Goal: Navigation & Orientation: Go to known website

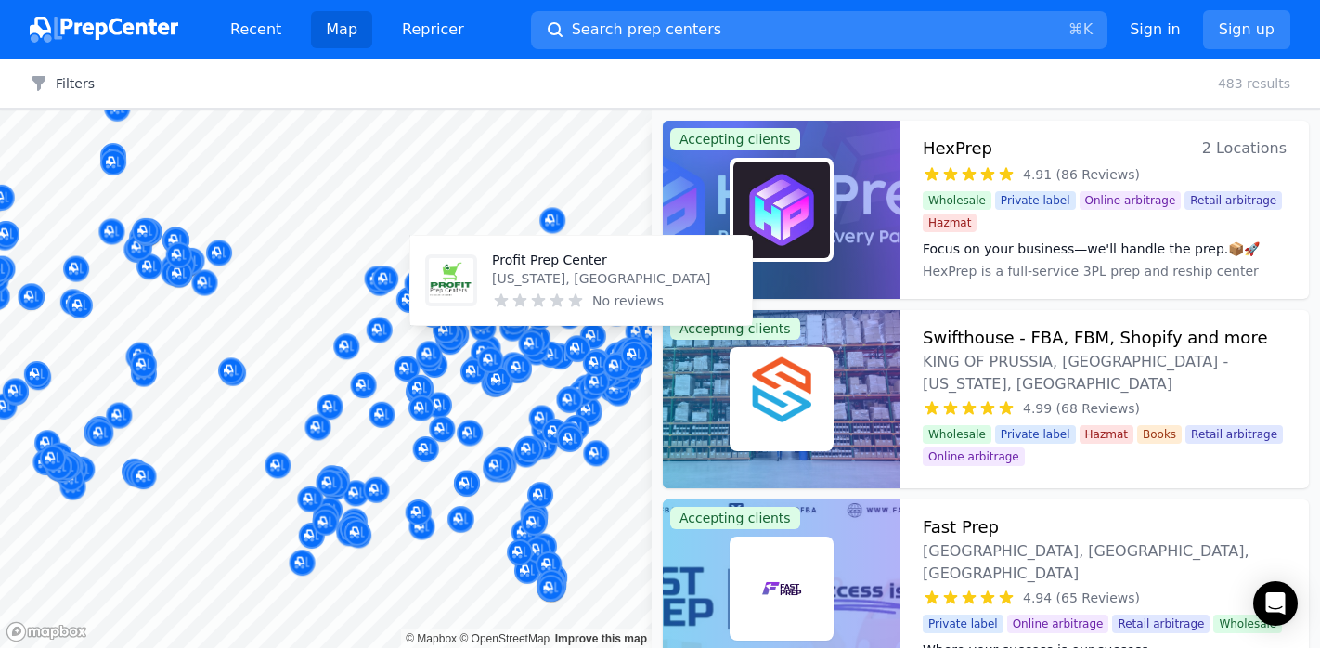
drag, startPoint x: 441, startPoint y: 342, endPoint x: -6, endPoint y: 304, distance: 449.1
click at [0, 304] on html "Recent Map Repricer Search prep centers ⌘ K Open main menu Sign in Sign up Filt…" at bounding box center [660, 324] width 1320 height 648
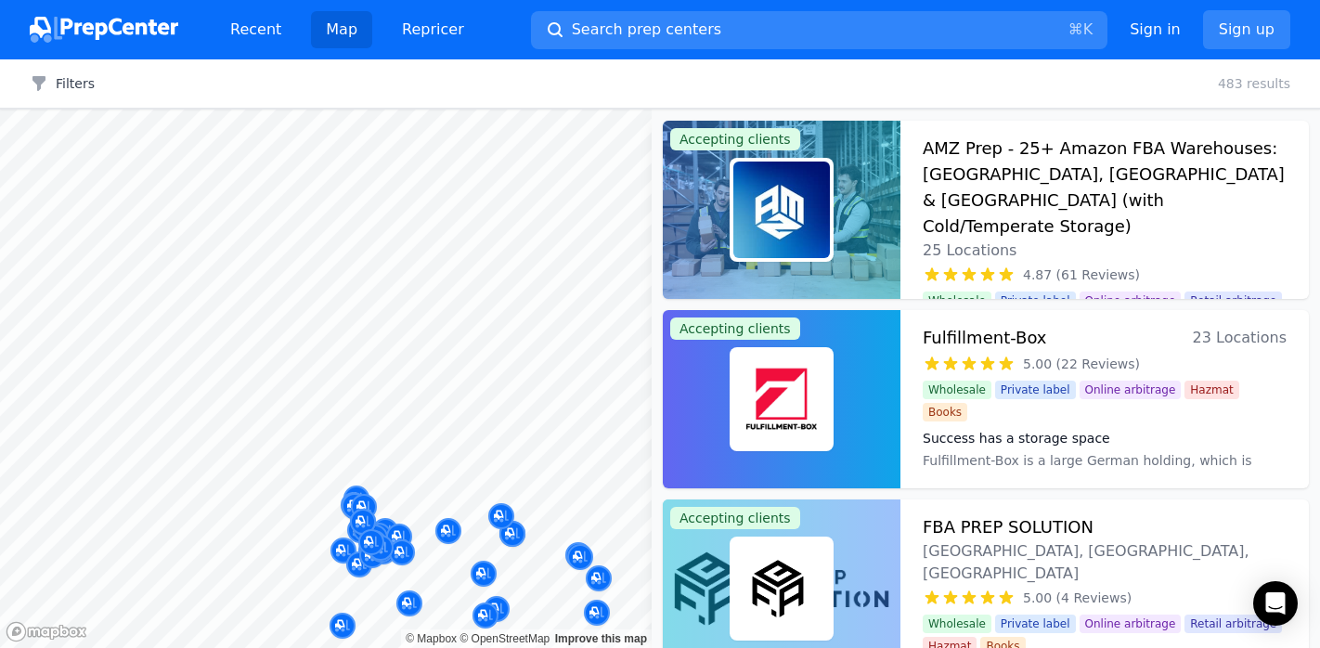
click at [136, 28] on div "Recent Map Repricer Search prep centers ⌘ K Open main menu Sign in Sign up Filt…" at bounding box center [660, 324] width 1320 height 648
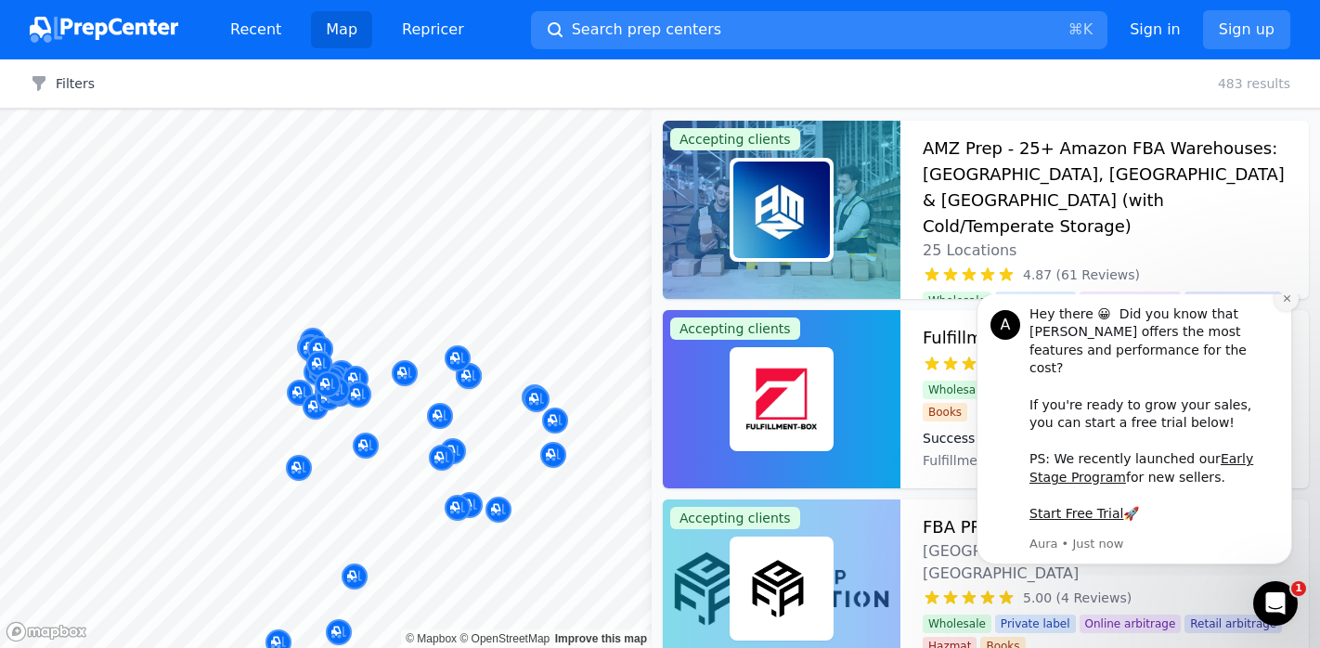
click at [1283, 311] on button "Dismiss notification" at bounding box center [1287, 299] width 24 height 24
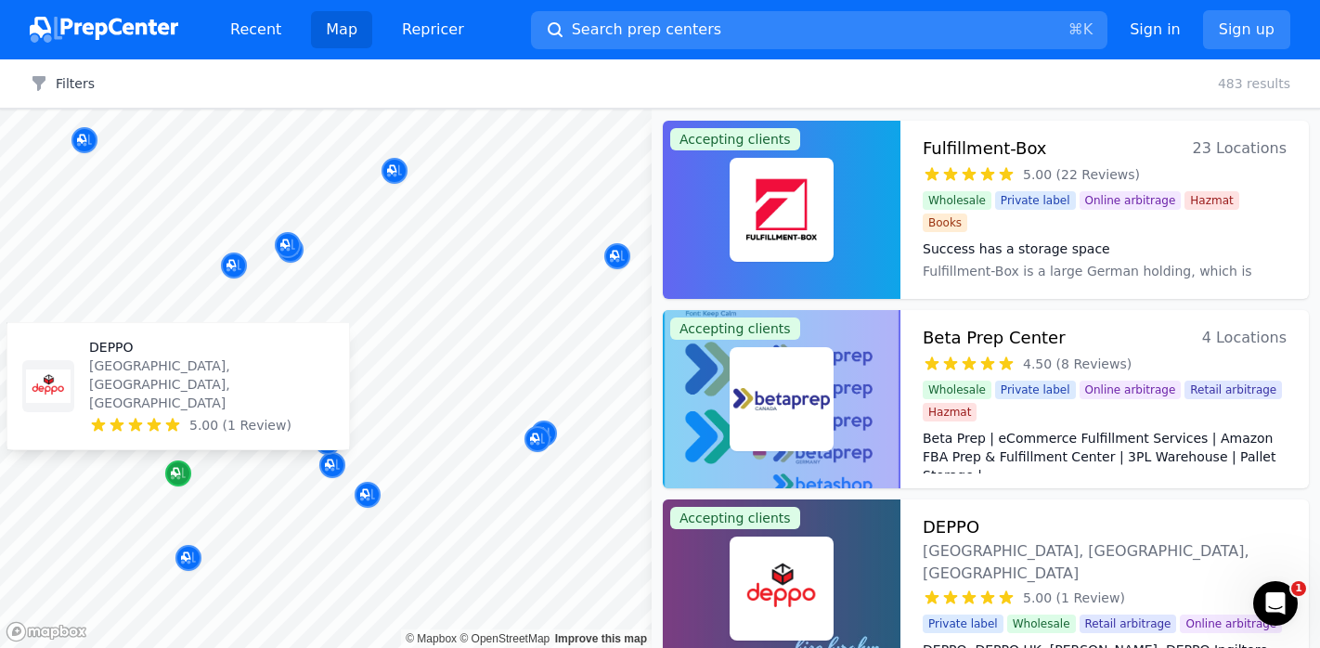
click at [175, 472] on icon "Map marker" at bounding box center [178, 473] width 15 height 19
click at [177, 477] on icon "Map marker" at bounding box center [178, 474] width 15 height 12
click at [160, 410] on p "[GEOGRAPHIC_DATA], [GEOGRAPHIC_DATA], [GEOGRAPHIC_DATA]" at bounding box center [211, 385] width 245 height 56
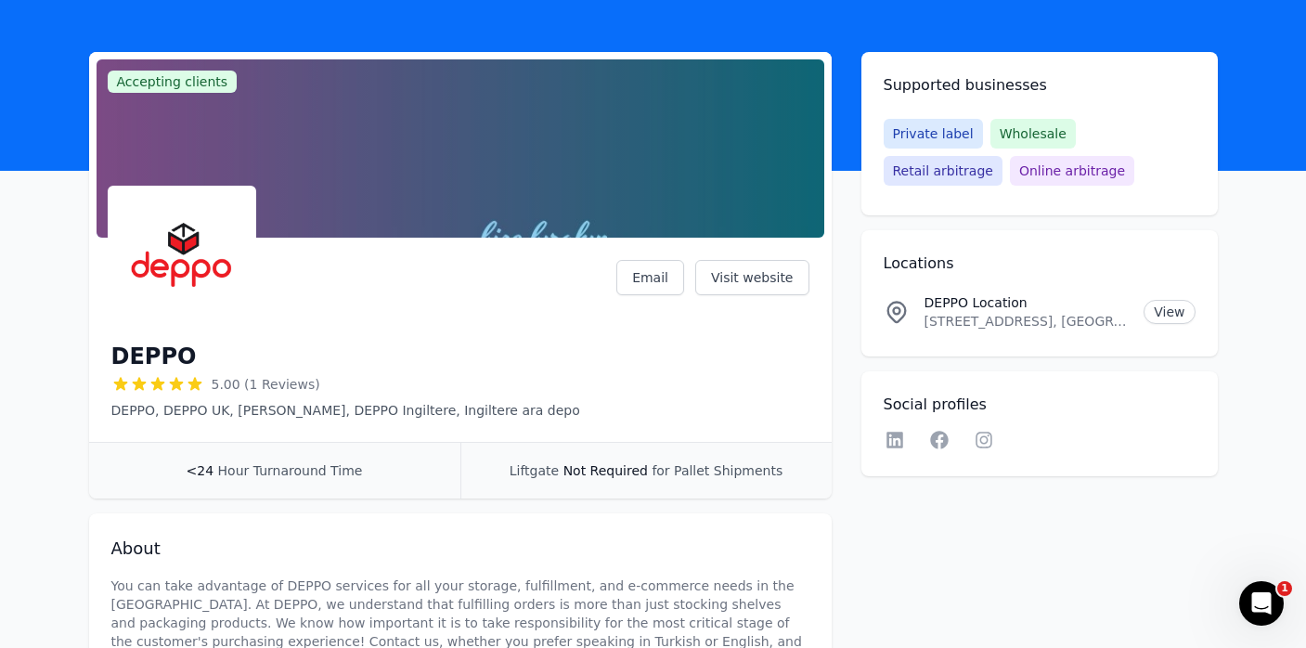
scroll to position [161, 0]
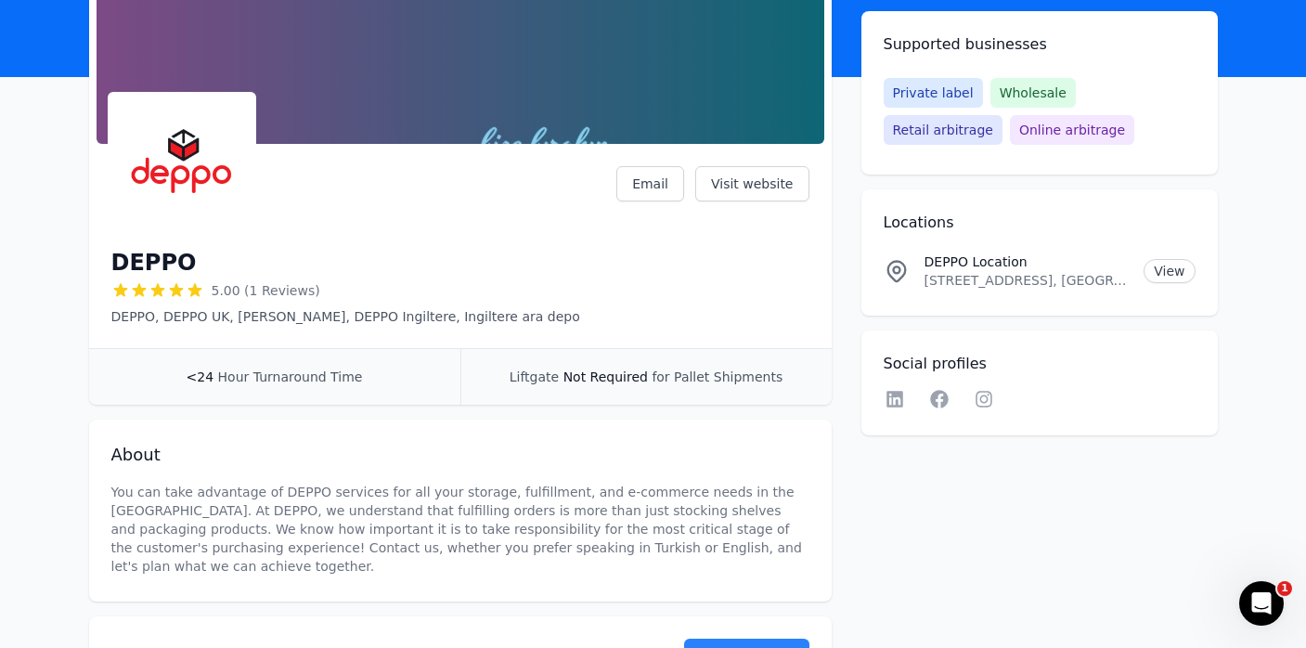
click at [245, 509] on p "You can take advantage of DEPPO services for all your storage, fulfillment, and…" at bounding box center [460, 529] width 698 height 93
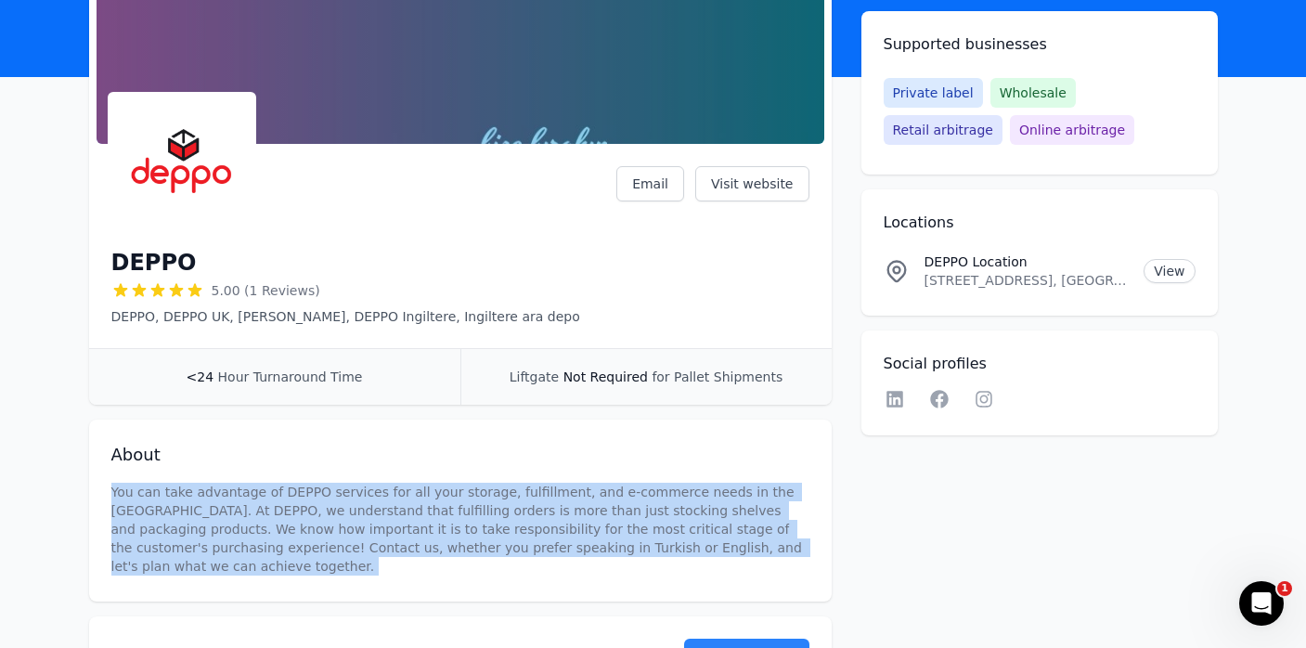
click at [245, 509] on p "You can take advantage of DEPPO services for all your storage, fulfillment, and…" at bounding box center [460, 529] width 698 height 93
click at [445, 514] on p "You can take advantage of DEPPO services for all your storage, fulfillment, and…" at bounding box center [460, 529] width 698 height 93
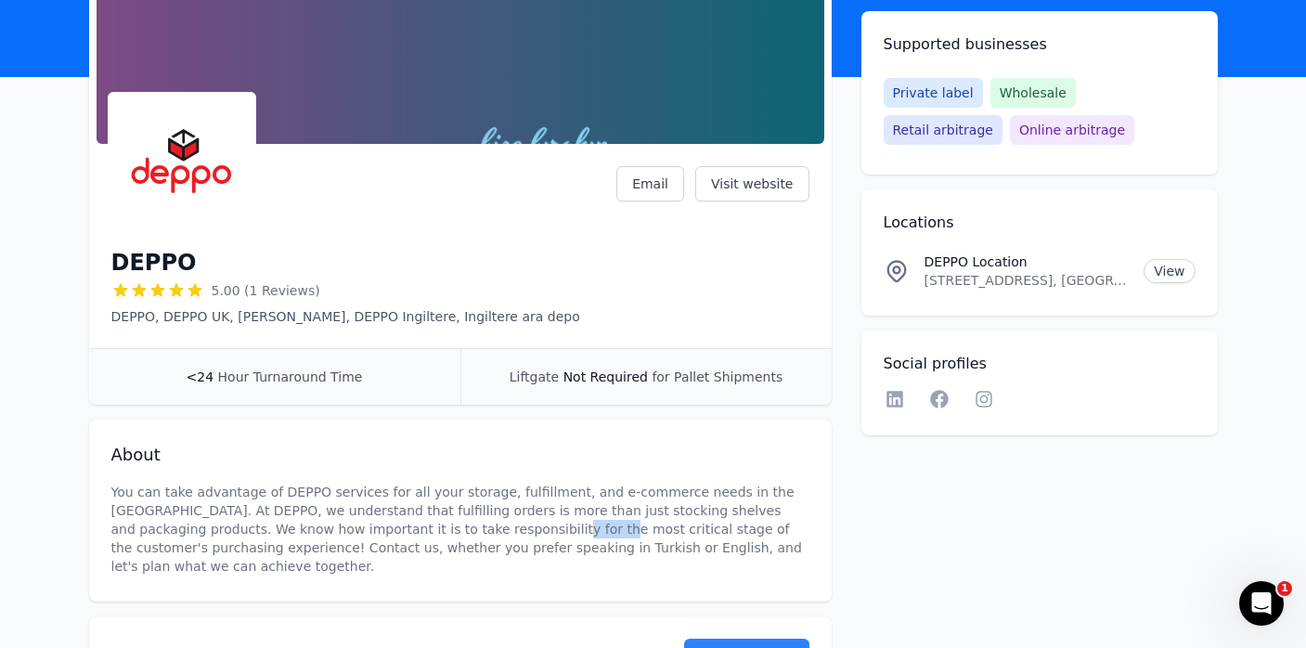
click at [445, 514] on p "You can take advantage of DEPPO services for all your storage, fulfillment, and…" at bounding box center [460, 529] width 698 height 93
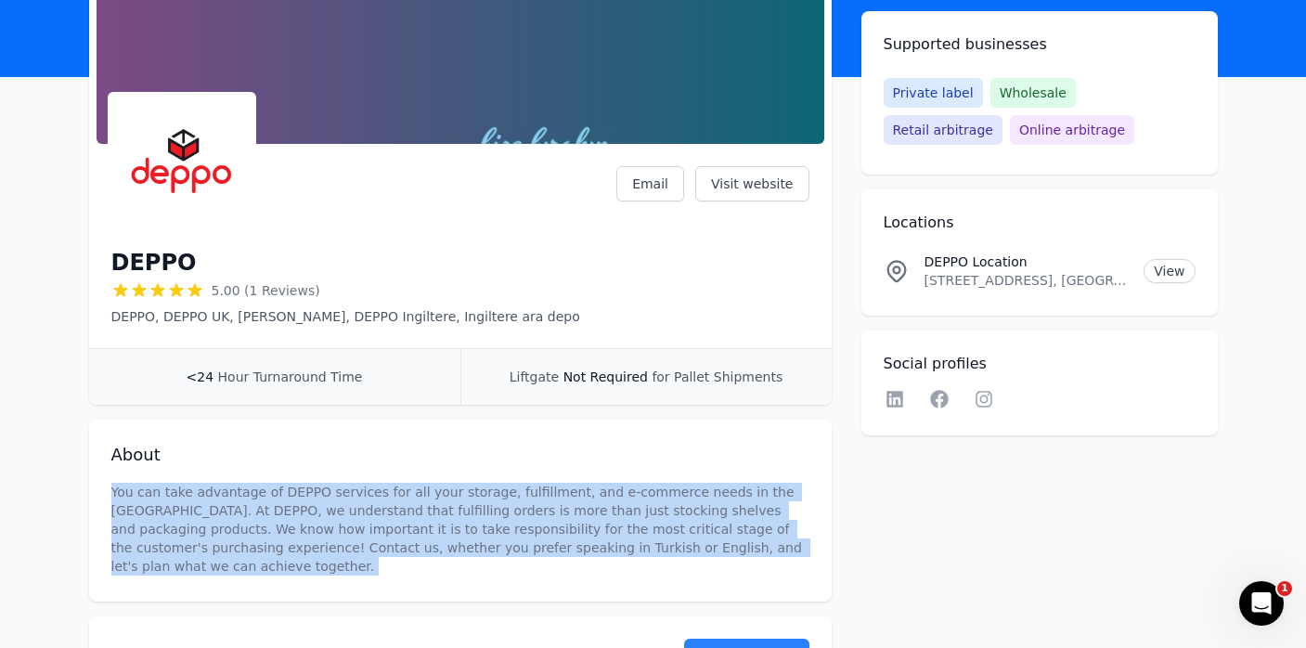
drag, startPoint x: 599, startPoint y: 324, endPoint x: 97, endPoint y: 280, distance: 504.2
click at [97, 280] on div "DEPPO 5.00 (1 Reviews) DEPPO, DEPPO [GEOGRAPHIC_DATA], DEPPO ARA DEPO, DEPPO In…" at bounding box center [460, 249] width 743 height 197
click at [556, 315] on p "DEPPO, DEPPO UK, [PERSON_NAME], DEPPO Ingiltere, Ingiltere ara depo" at bounding box center [345, 316] width 469 height 19
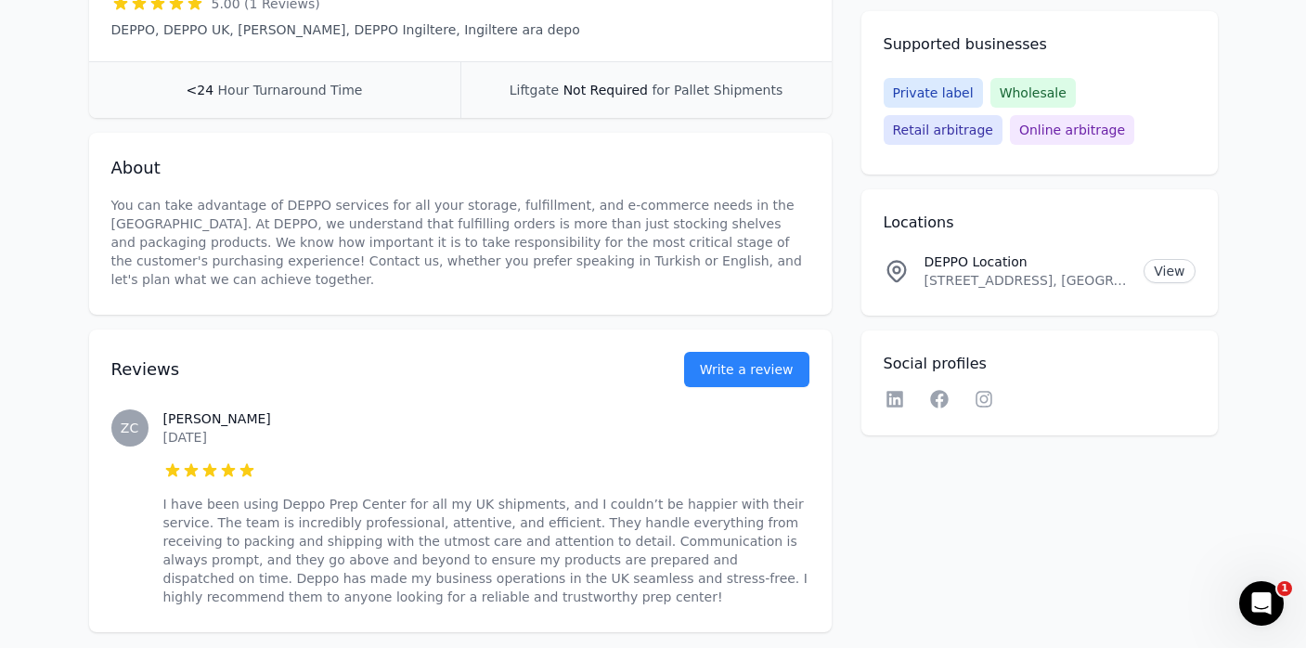
scroll to position [525, 0]
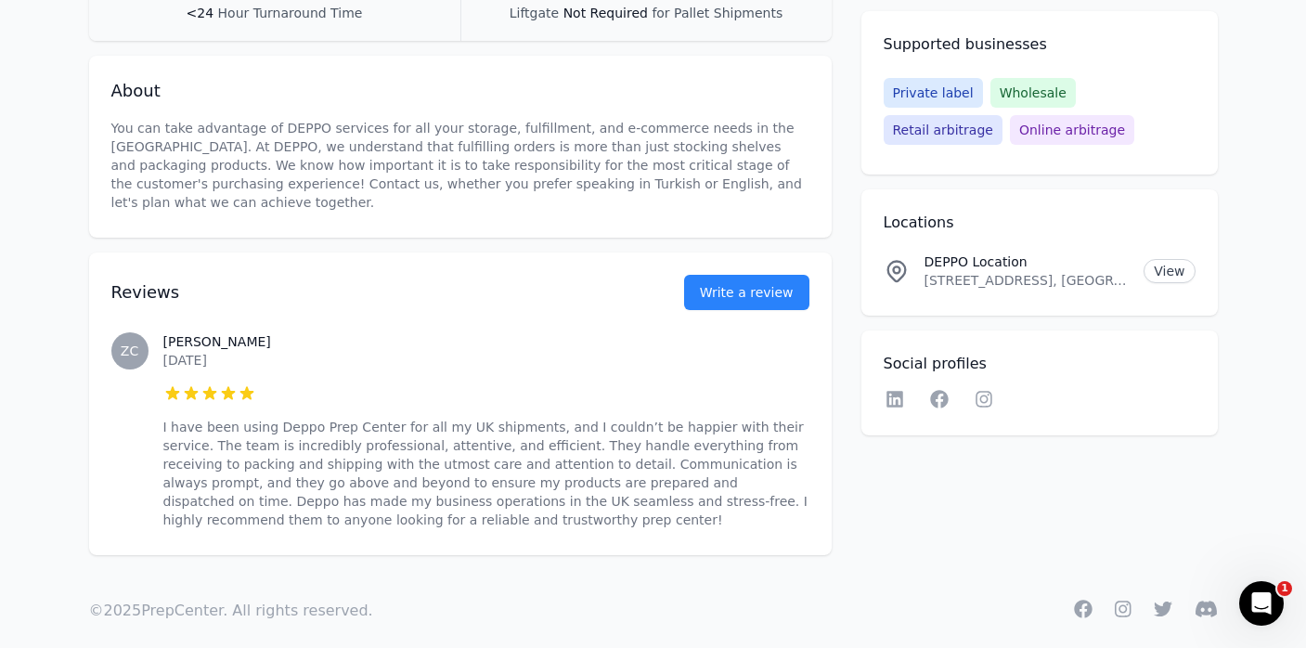
click at [391, 448] on p "I have been using Deppo Prep Center for all my UK shipments, and I couldn’t be …" at bounding box center [486, 473] width 646 height 111
click at [616, 487] on p "I have been using Deppo Prep Center for all my UK shipments, and I couldn’t be …" at bounding box center [486, 473] width 646 height 111
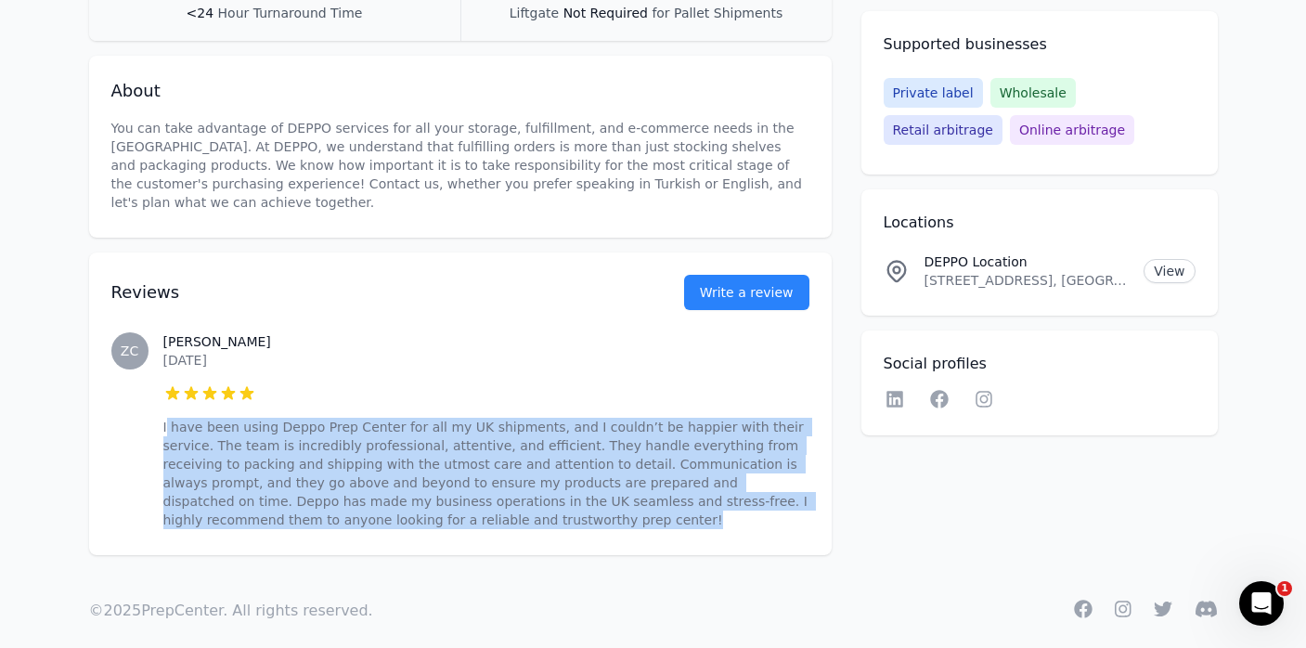
drag, startPoint x: 270, startPoint y: 449, endPoint x: 165, endPoint y: 410, distance: 111.9
click at [165, 410] on div "[PERSON_NAME] [DATE] 5 out of 5 stars I have been using Deppo Prep Center for a…" at bounding box center [486, 430] width 646 height 271
click at [165, 418] on p "I have been using Deppo Prep Center for all my UK shipments, and I couldn’t be …" at bounding box center [486, 473] width 646 height 111
drag, startPoint x: 168, startPoint y: 411, endPoint x: 538, endPoint y: 507, distance: 381.7
click at [538, 507] on p "I have been using Deppo Prep Center for all my UK shipments, and I couldn’t be …" at bounding box center [486, 473] width 646 height 111
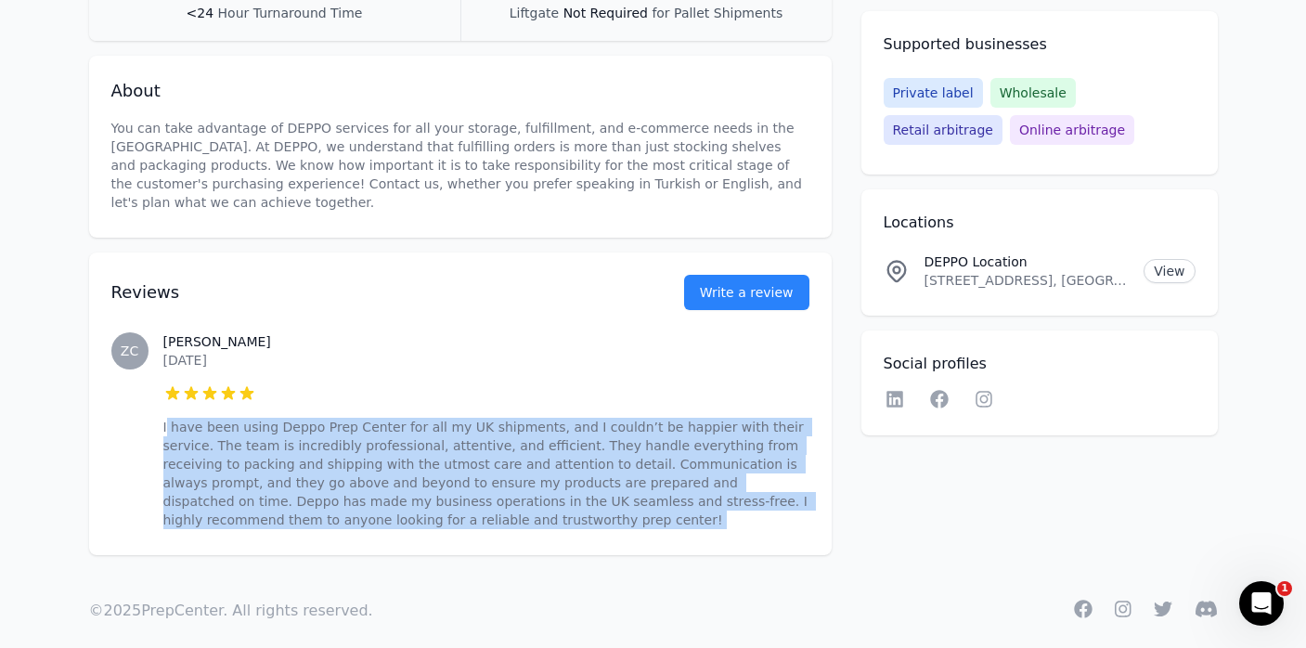
click at [538, 507] on p "I have been using Deppo Prep Center for all my UK shipments, and I couldn’t be …" at bounding box center [486, 473] width 646 height 111
drag, startPoint x: 538, startPoint y: 507, endPoint x: 179, endPoint y: 406, distance: 372.4
click at [179, 418] on p "I have been using Deppo Prep Center for all my UK shipments, and I couldn’t be …" at bounding box center [486, 473] width 646 height 111
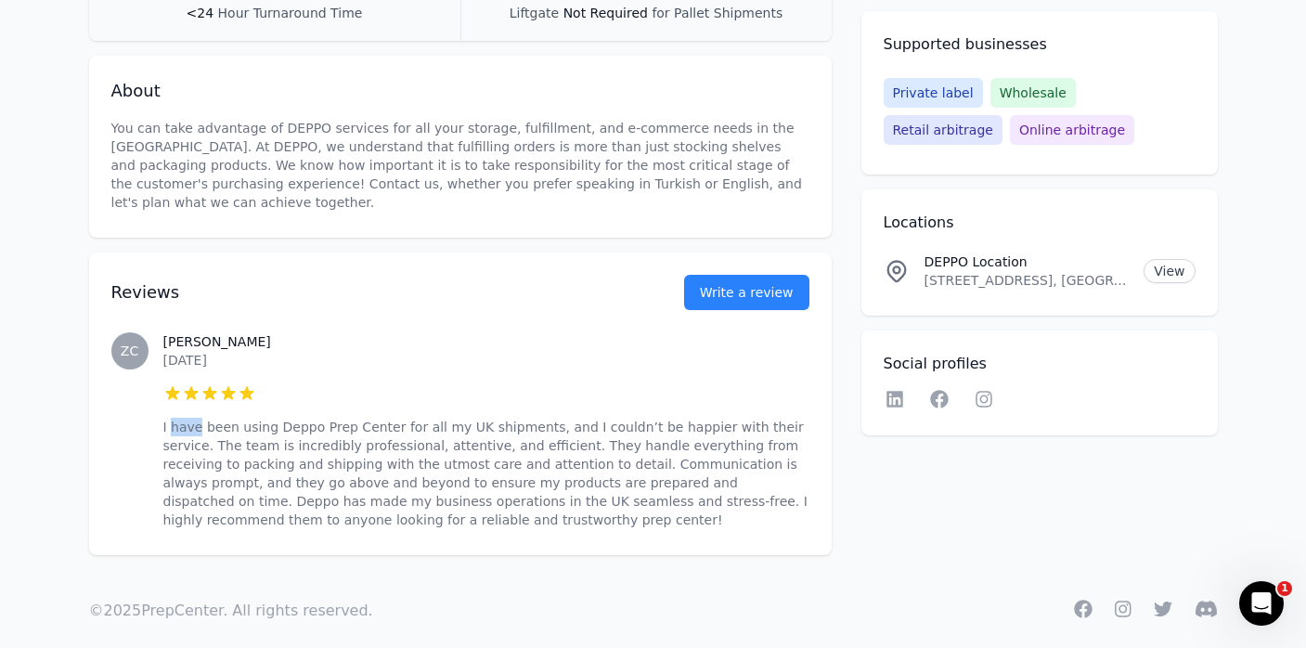
click at [179, 418] on p "I have been using Deppo Prep Center for all my UK shipments, and I couldn’t be …" at bounding box center [486, 473] width 646 height 111
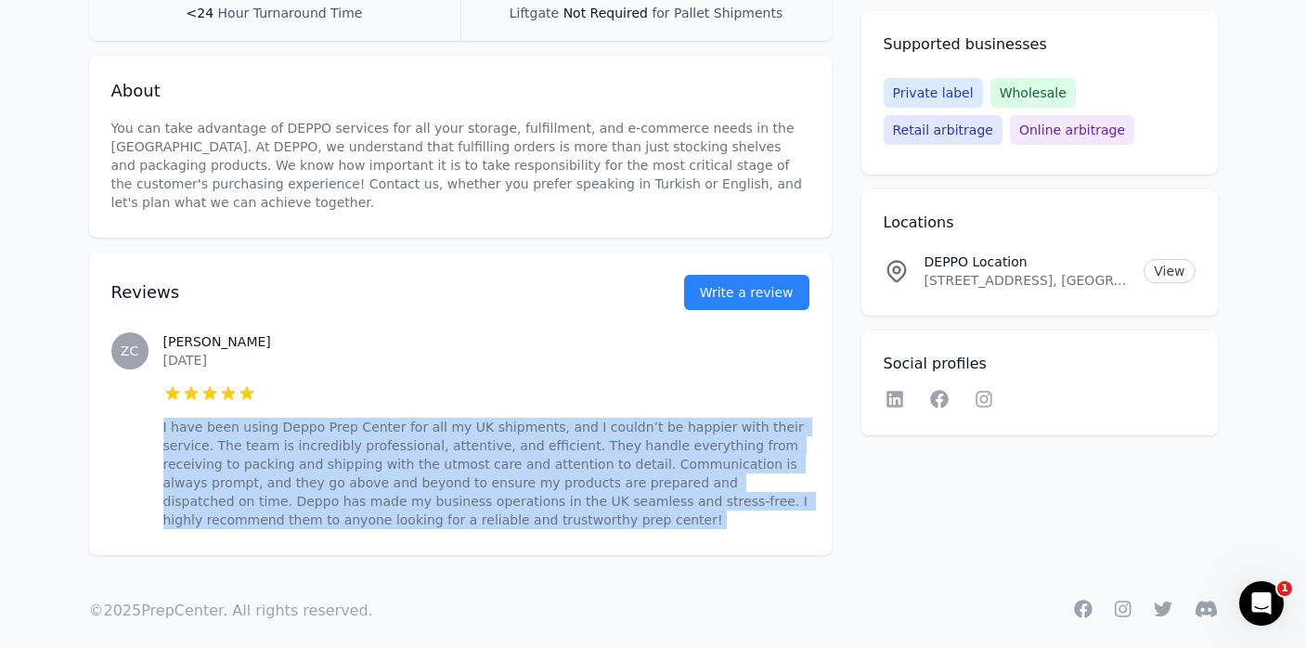
click at [179, 418] on p "I have been using Deppo Prep Center for all my UK shipments, and I couldn’t be …" at bounding box center [486, 473] width 646 height 111
click at [429, 483] on p "I have been using Deppo Prep Center for all my UK shipments, and I couldn’t be …" at bounding box center [486, 473] width 646 height 111
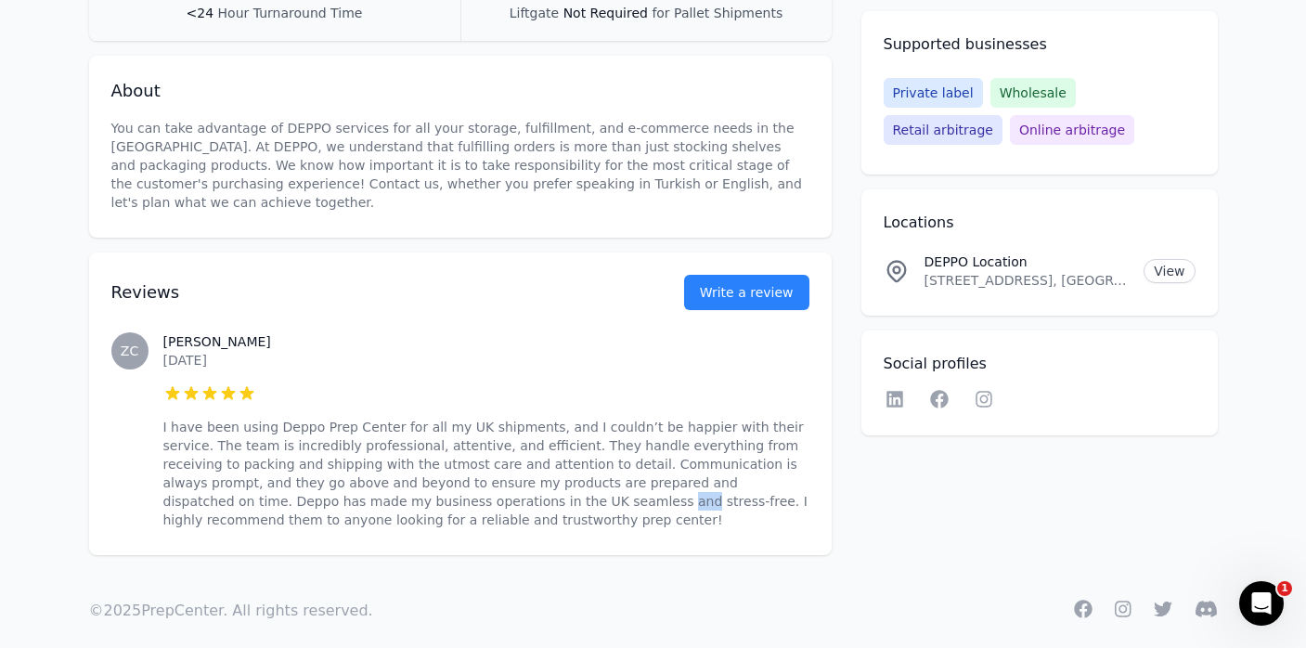
click at [429, 483] on p "I have been using Deppo Prep Center for all my UK shipments, and I couldn’t be …" at bounding box center [486, 473] width 646 height 111
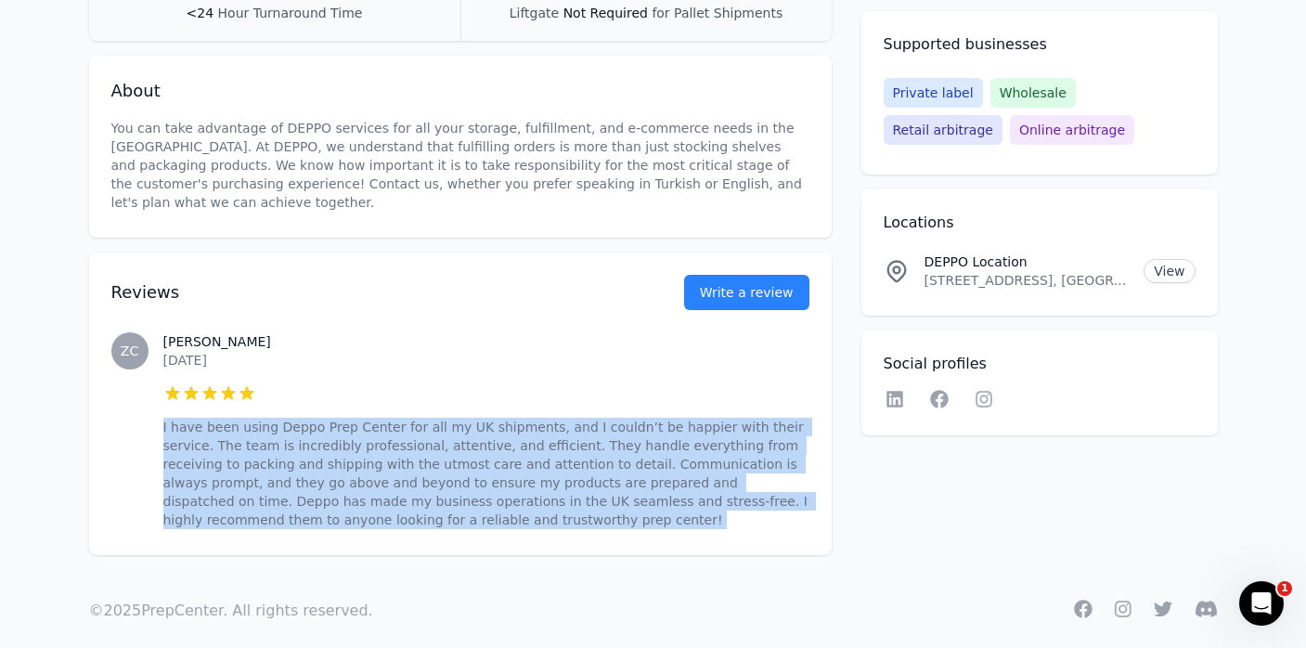
click at [429, 483] on p "I have been using Deppo Prep Center for all my UK shipments, and I couldn’t be …" at bounding box center [486, 473] width 646 height 111
click at [593, 484] on p "I have been using Deppo Prep Center for all my UK shipments, and I couldn’t be …" at bounding box center [486, 473] width 646 height 111
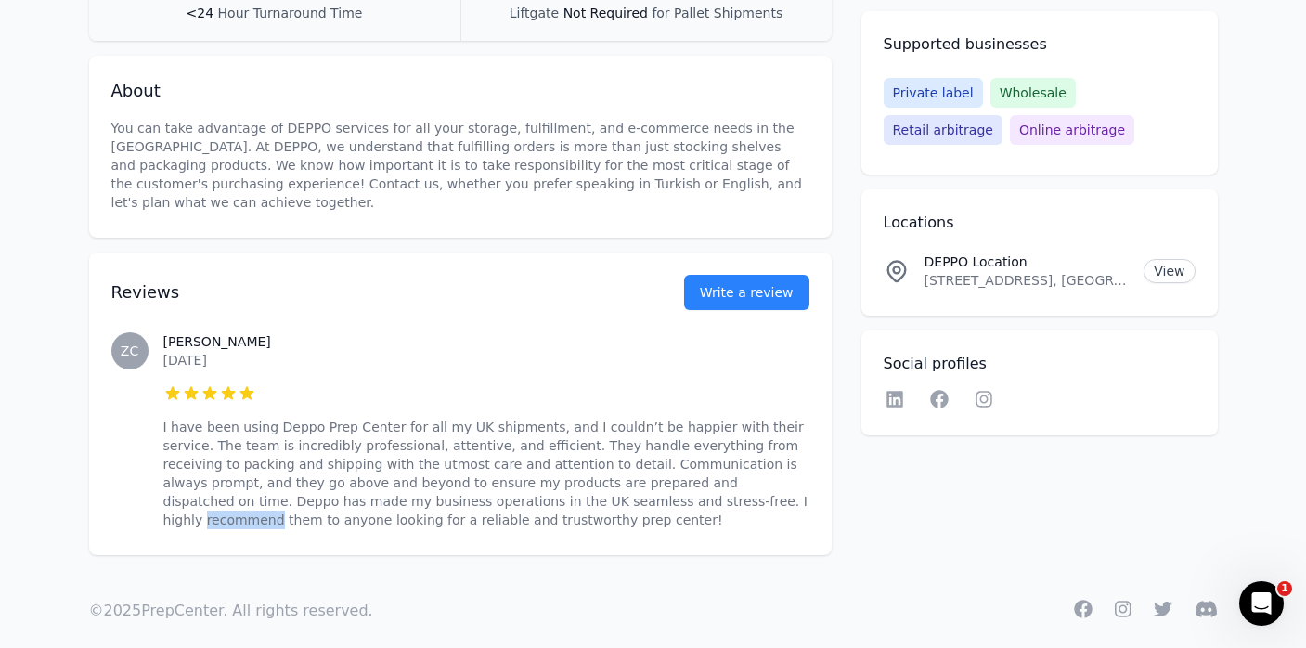
click at [593, 484] on p "I have been using Deppo Prep Center for all my UK shipments, and I couldn’t be …" at bounding box center [486, 473] width 646 height 111
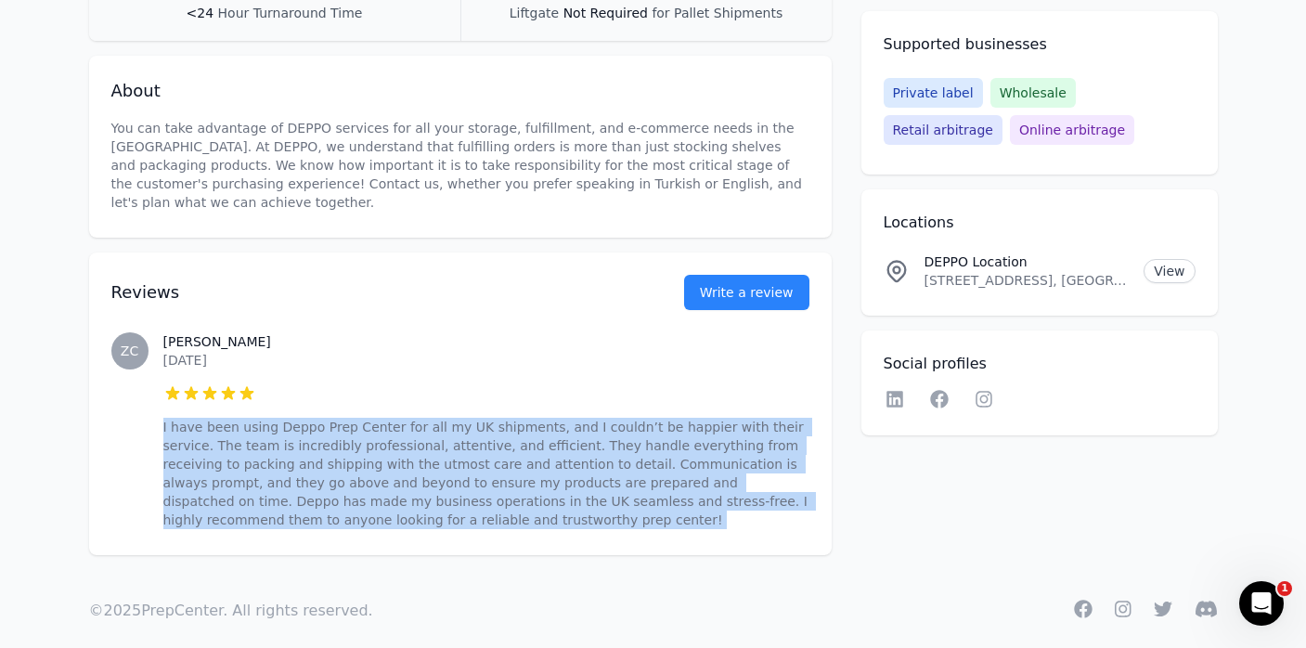
click at [731, 479] on p "I have been using Deppo Prep Center for all my UK shipments, and I couldn’t be …" at bounding box center [486, 473] width 646 height 111
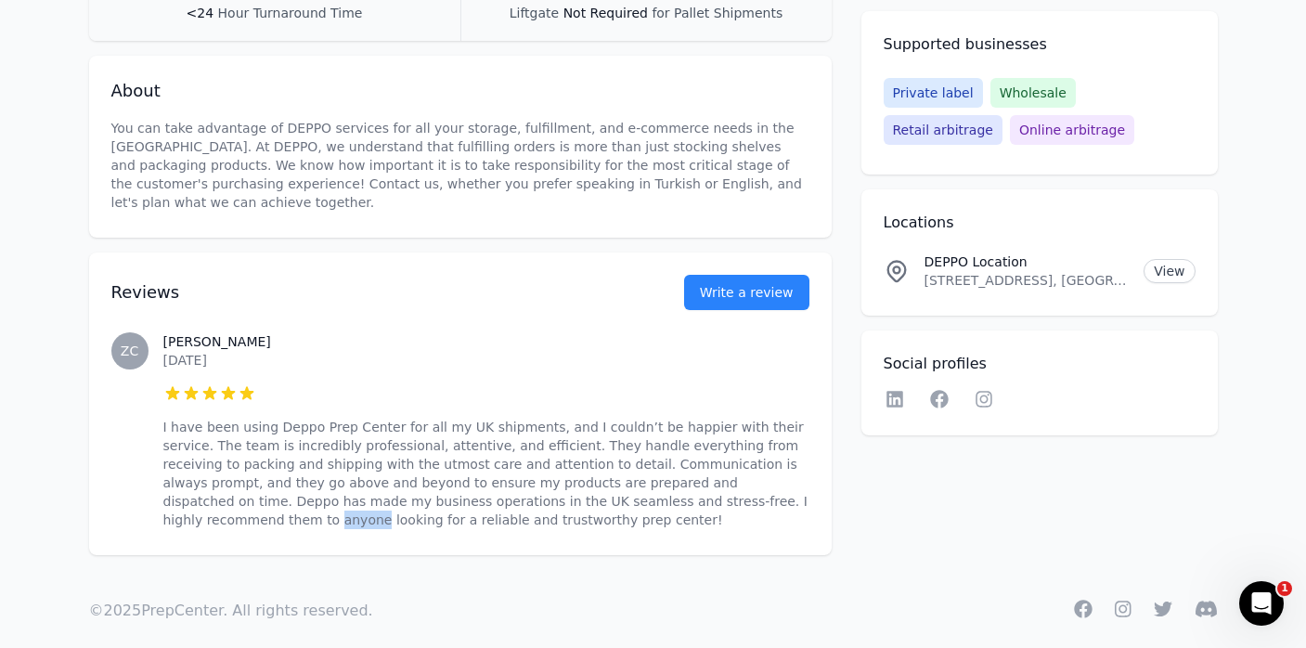
click at [731, 479] on p "I have been using Deppo Prep Center for all my UK shipments, and I couldn’t be …" at bounding box center [486, 473] width 646 height 111
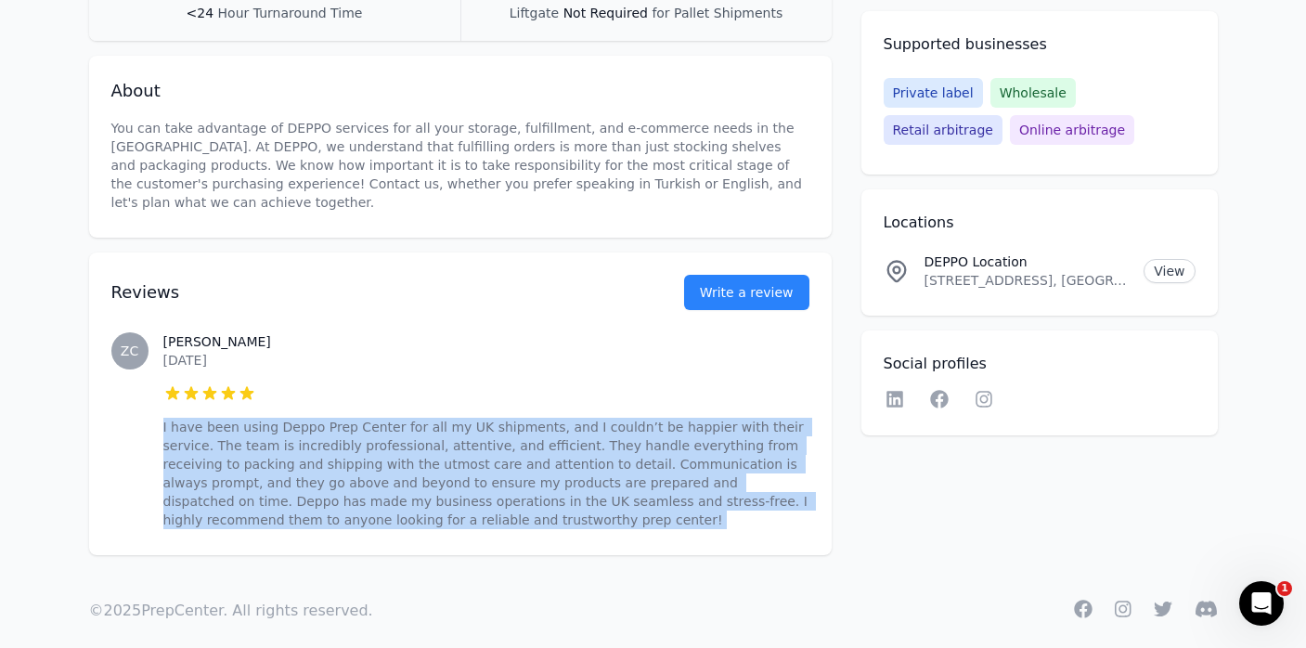
click at [731, 479] on p "I have been using Deppo Prep Center for all my UK shipments, and I couldn’t be …" at bounding box center [486, 473] width 646 height 111
click at [416, 464] on p "I have been using Deppo Prep Center for all my UK shipments, and I couldn’t be …" at bounding box center [486, 473] width 646 height 111
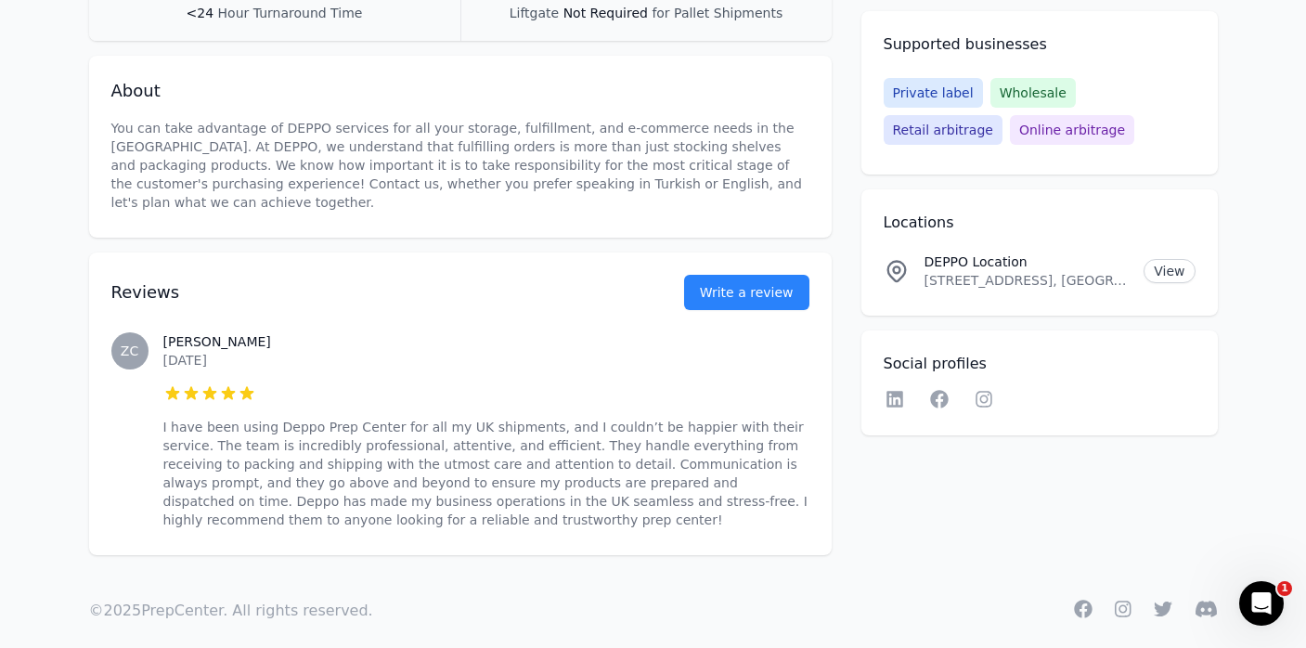
scroll to position [0, 0]
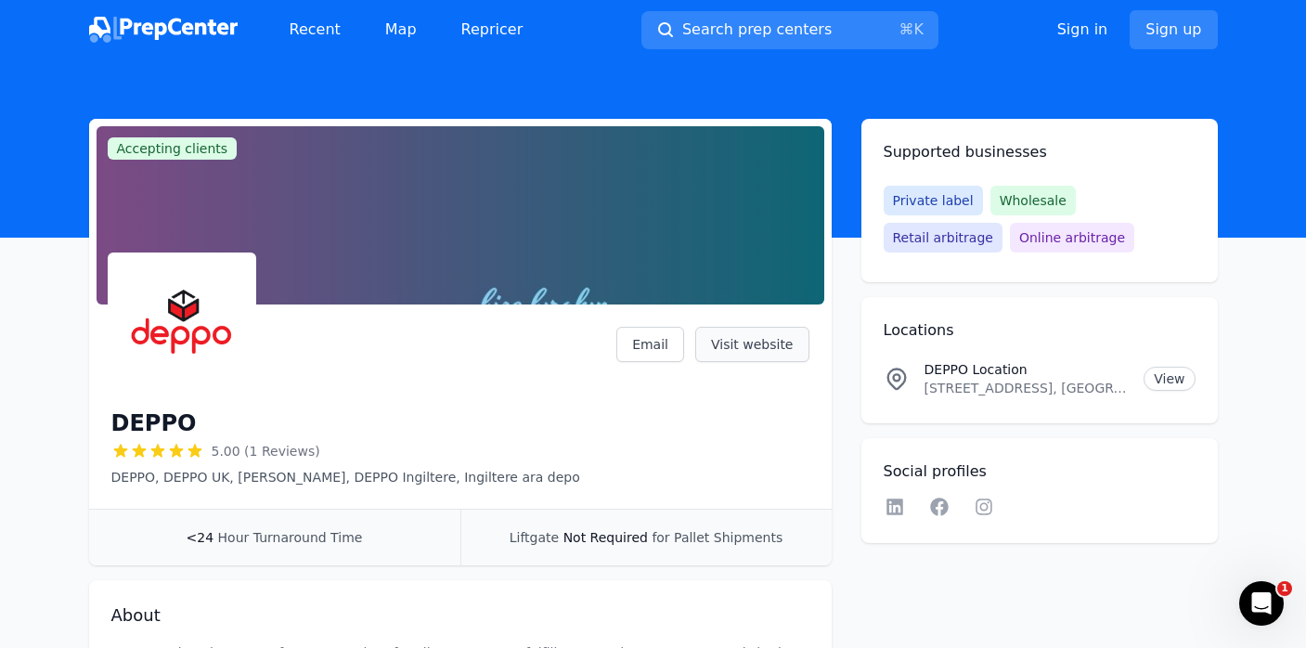
click at [779, 351] on link "Visit website" at bounding box center [752, 344] width 114 height 35
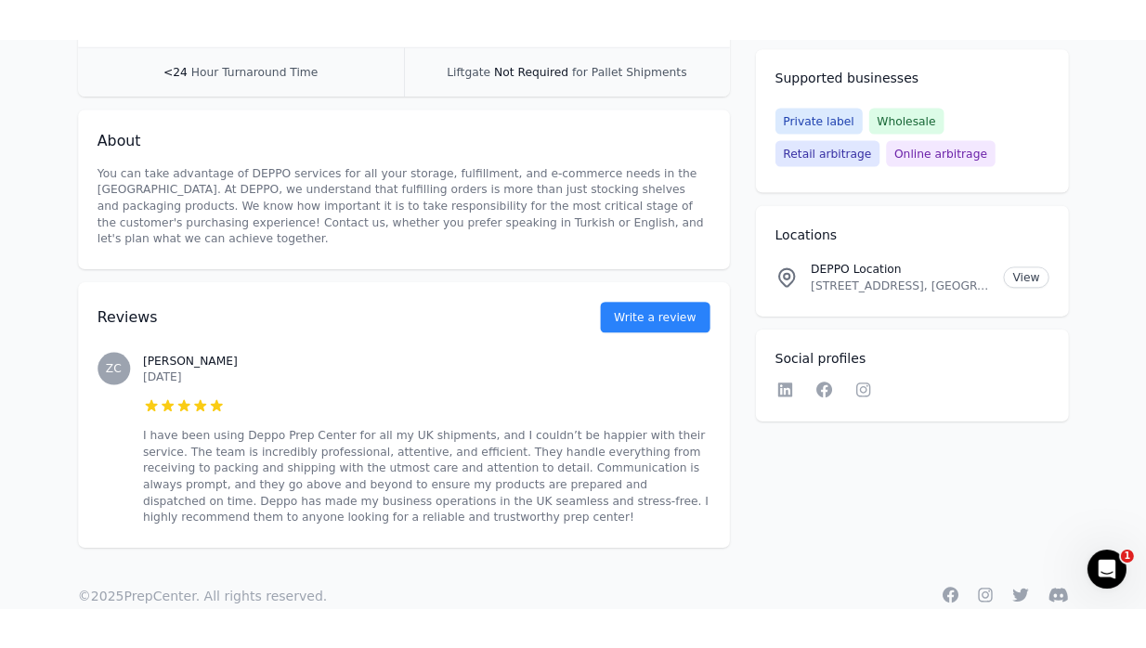
scroll to position [525, 0]
